Goal: Task Accomplishment & Management: Manage account settings

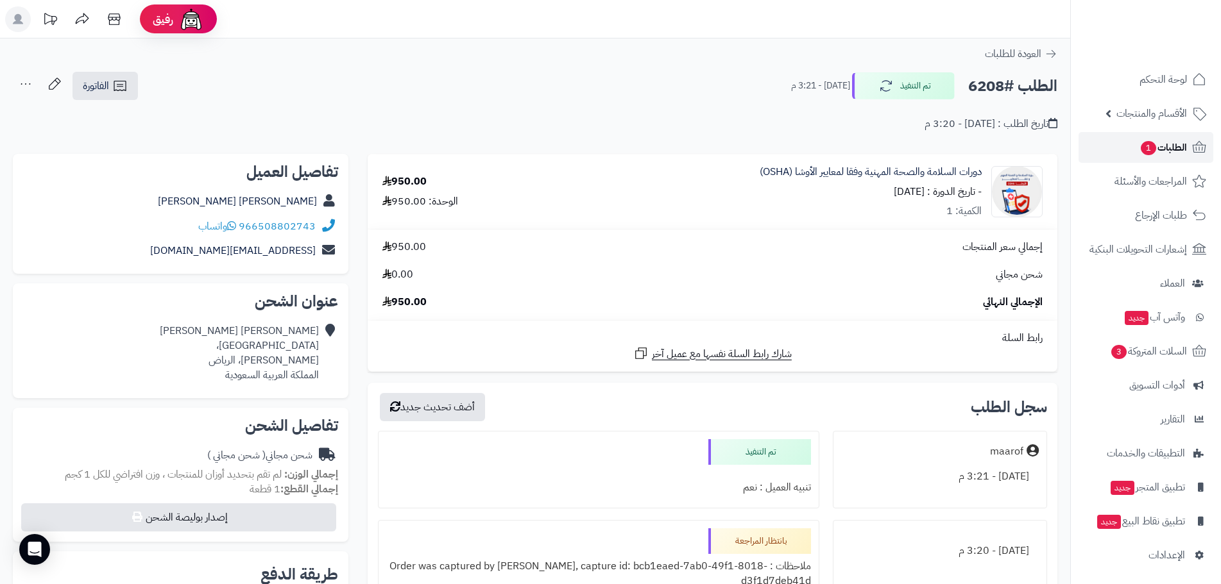
click at [1155, 151] on span "الطلبات 1" at bounding box center [1162, 148] width 47 height 18
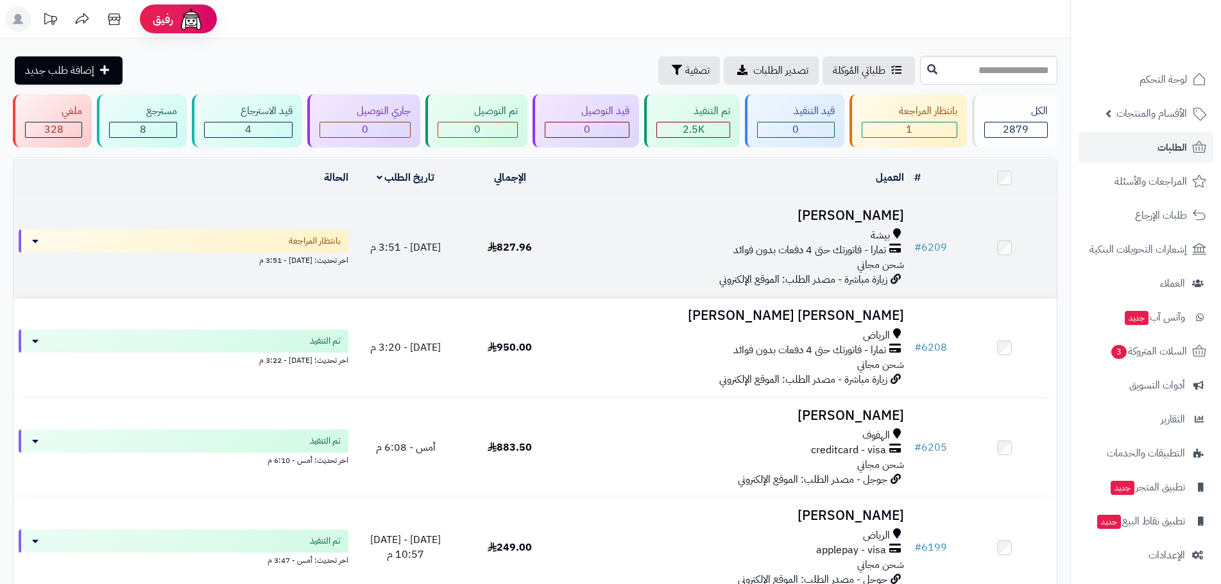
click at [858, 215] on h3 "[PERSON_NAME]" at bounding box center [735, 215] width 337 height 15
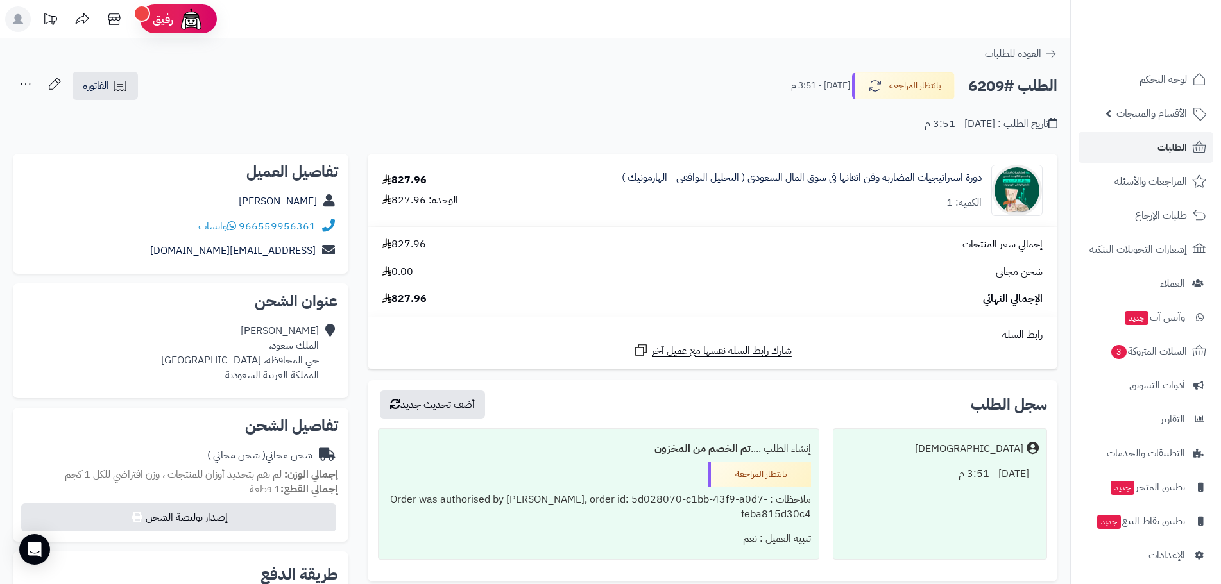
drag, startPoint x: 258, startPoint y: 198, endPoint x: 320, endPoint y: 201, distance: 62.3
click at [322, 206] on div "منصور الحارثي" at bounding box center [180, 201] width 315 height 25
copy div "منصور الحارثي"
